Goal: Book appointment/travel/reservation

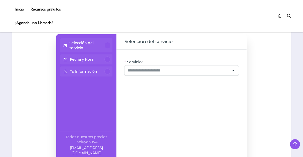
scroll to position [313, 0]
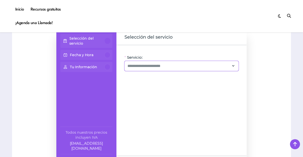
click at [235, 65] on icon at bounding box center [233, 65] width 5 height 7
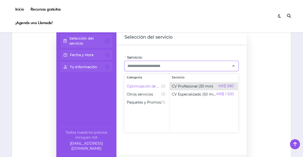
click at [226, 85] on span "MX$ 980" at bounding box center [227, 86] width 16 height 6
type input "**********"
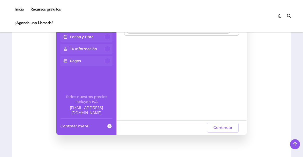
scroll to position [356, 0]
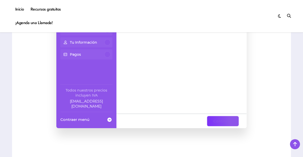
click at [231, 119] on span "Continuar" at bounding box center [223, 121] width 19 height 6
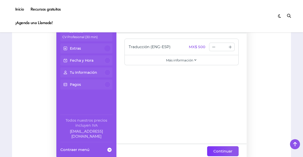
scroll to position [365, 0]
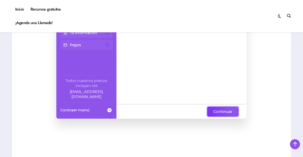
click at [230, 115] on button "Continuar" at bounding box center [223, 112] width 32 height 10
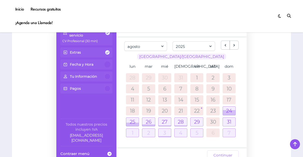
scroll to position [322, 0]
click at [230, 112] on div at bounding box center [229, 112] width 13 height 5
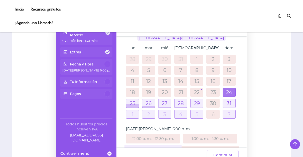
scroll to position [12, 0]
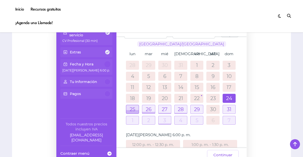
click at [132, 113] on div "25" at bounding box center [132, 109] width 13 height 9
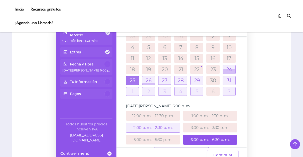
scroll to position [56, 0]
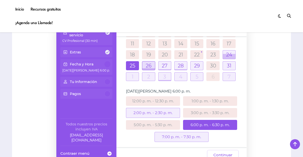
click at [150, 65] on div at bounding box center [148, 65] width 13 height 9
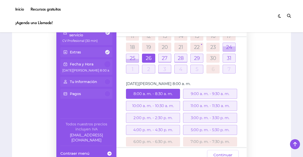
scroll to position [66, 0]
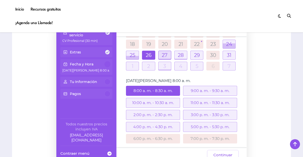
click at [165, 56] on div at bounding box center [165, 55] width 13 height 9
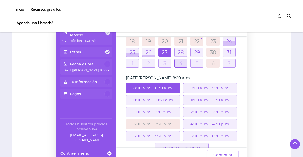
scroll to position [64, 0]
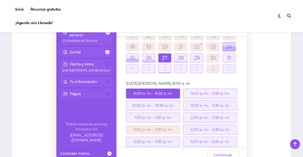
click at [232, 47] on div at bounding box center [229, 48] width 13 height 5
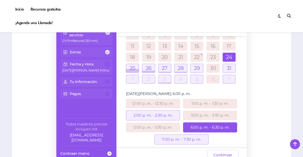
scroll to position [53, 0]
click at [167, 119] on div "2:00 p. m. - 2:30 p. m." at bounding box center [153, 116] width 54 height 10
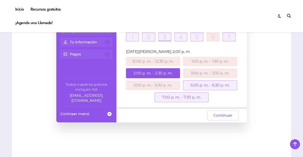
scroll to position [362, 0]
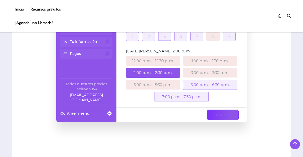
click at [229, 112] on span "Continuar" at bounding box center [223, 115] width 19 height 6
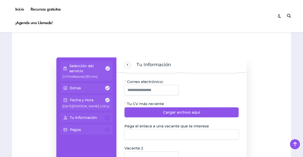
scroll to position [0, 0]
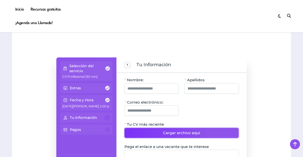
click at [196, 135] on span "Cargar archivo aquí" at bounding box center [181, 133] width 37 height 6
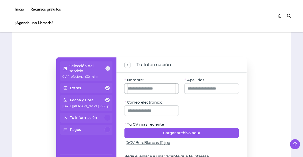
click at [146, 87] on input "Nombre:" at bounding box center [152, 88] width 48 height 10
type input "**********"
drag, startPoint x: 143, startPoint y: 88, endPoint x: 115, endPoint y: 88, distance: 27.6
click at [115, 88] on div "**********" at bounding box center [151, 127] width 191 height 140
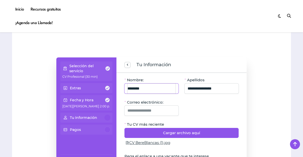
type input "********"
click at [164, 110] on input "Correo electrónico:" at bounding box center [152, 111] width 48 height 10
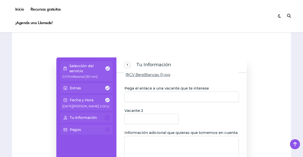
scroll to position [68, 0]
type input "**********"
